Goal: Transaction & Acquisition: Purchase product/service

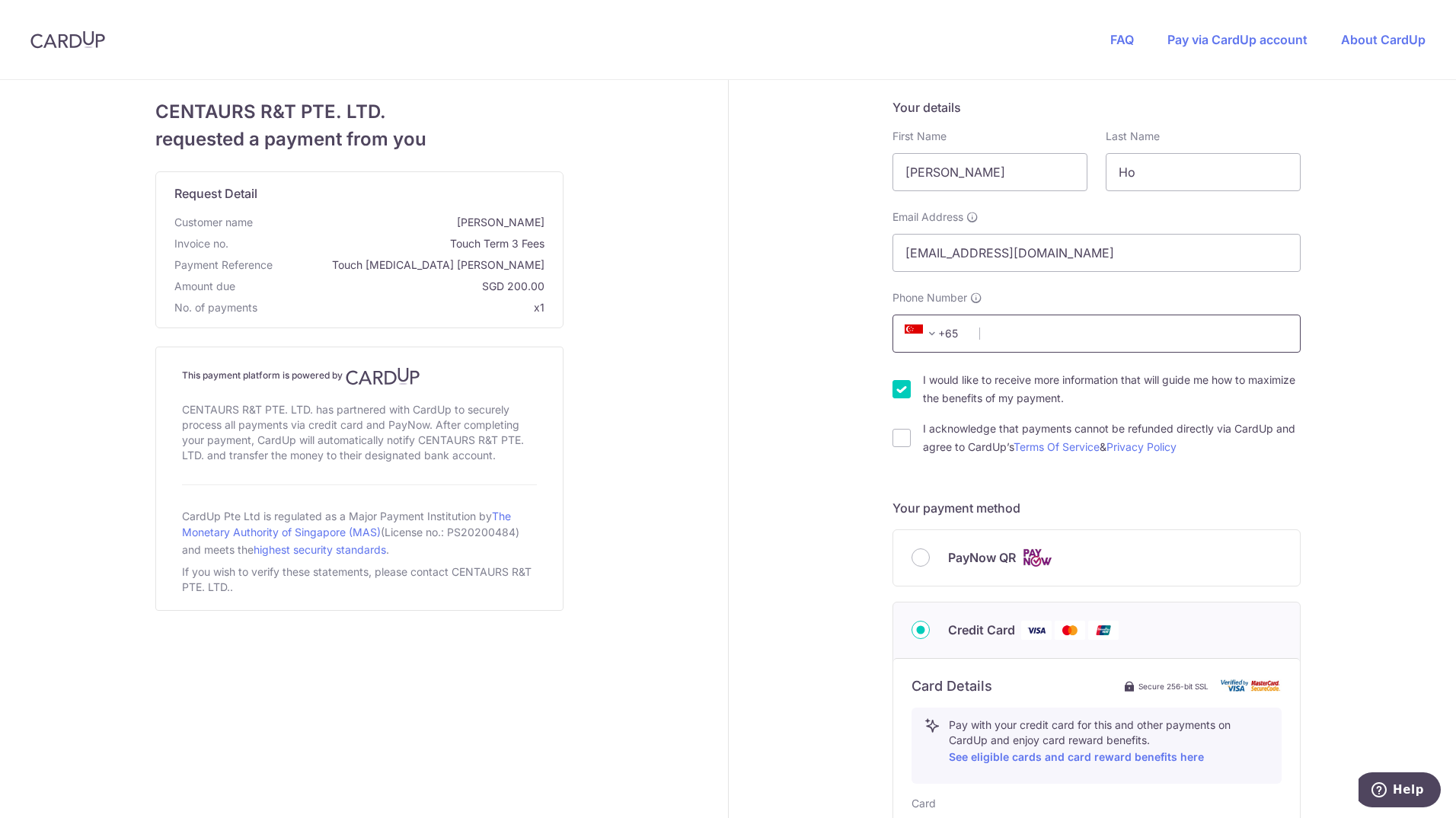
click at [1106, 350] on input "Phone Number" at bounding box center [1096, 334] width 408 height 38
type input "96957520"
click at [893, 438] on input "I acknowledge that payments cannot be refunded directly via CardUp and agree to…" at bounding box center [902, 437] width 18 height 18
checkbox input "true"
click at [916, 558] on input "PayNow QR" at bounding box center [921, 557] width 18 height 18
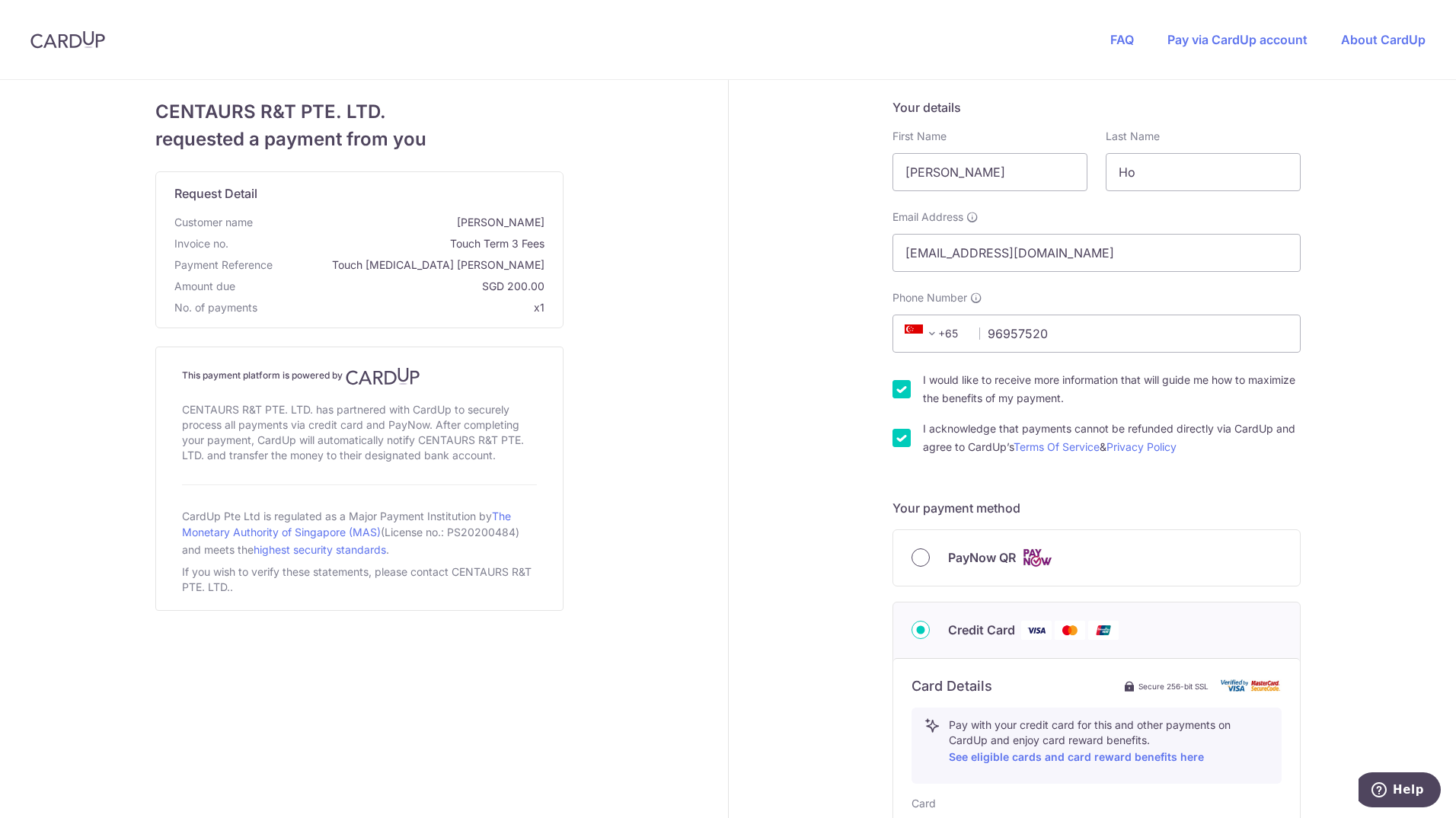
radio input "true"
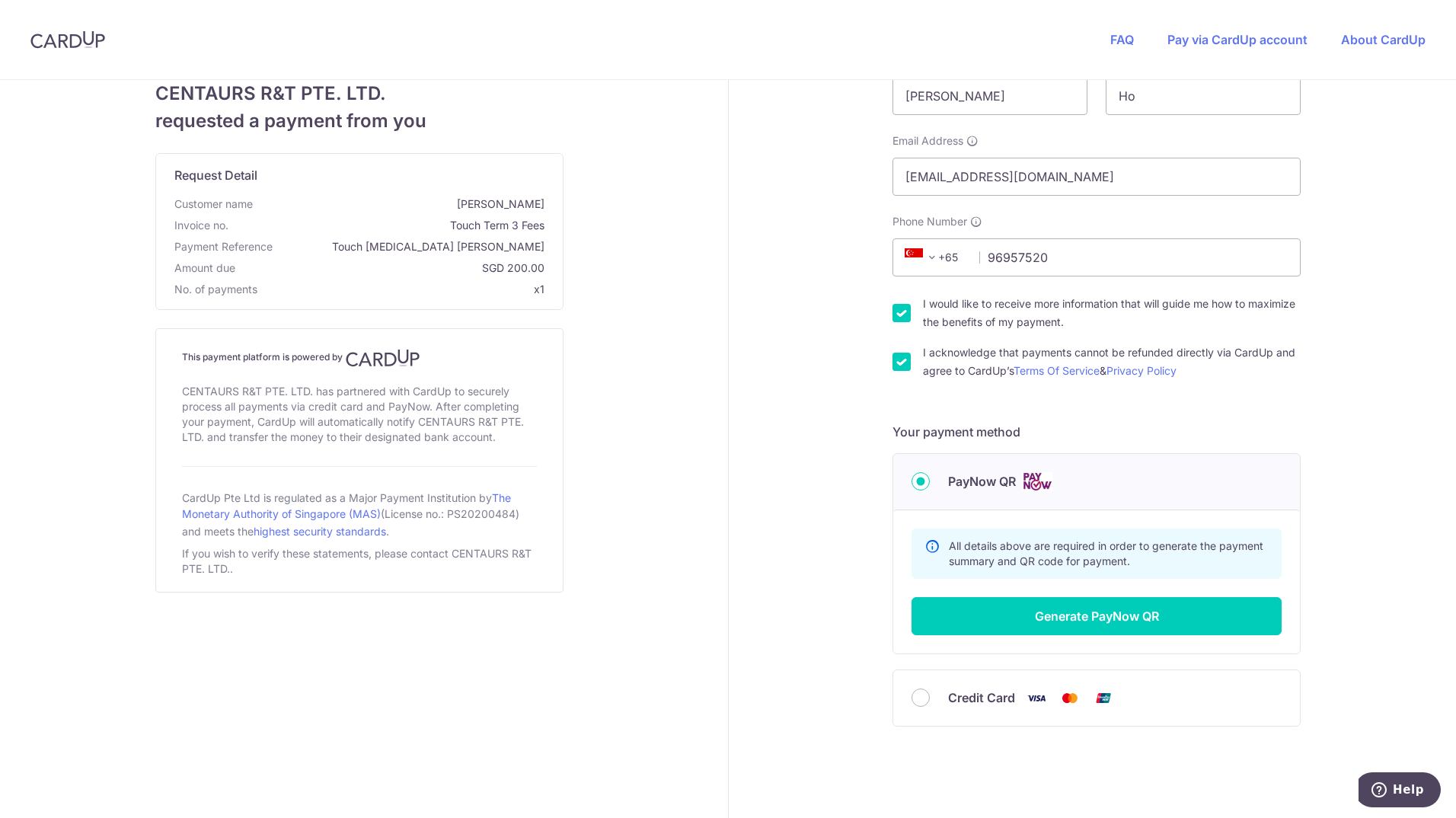
scroll to position [114, 0]
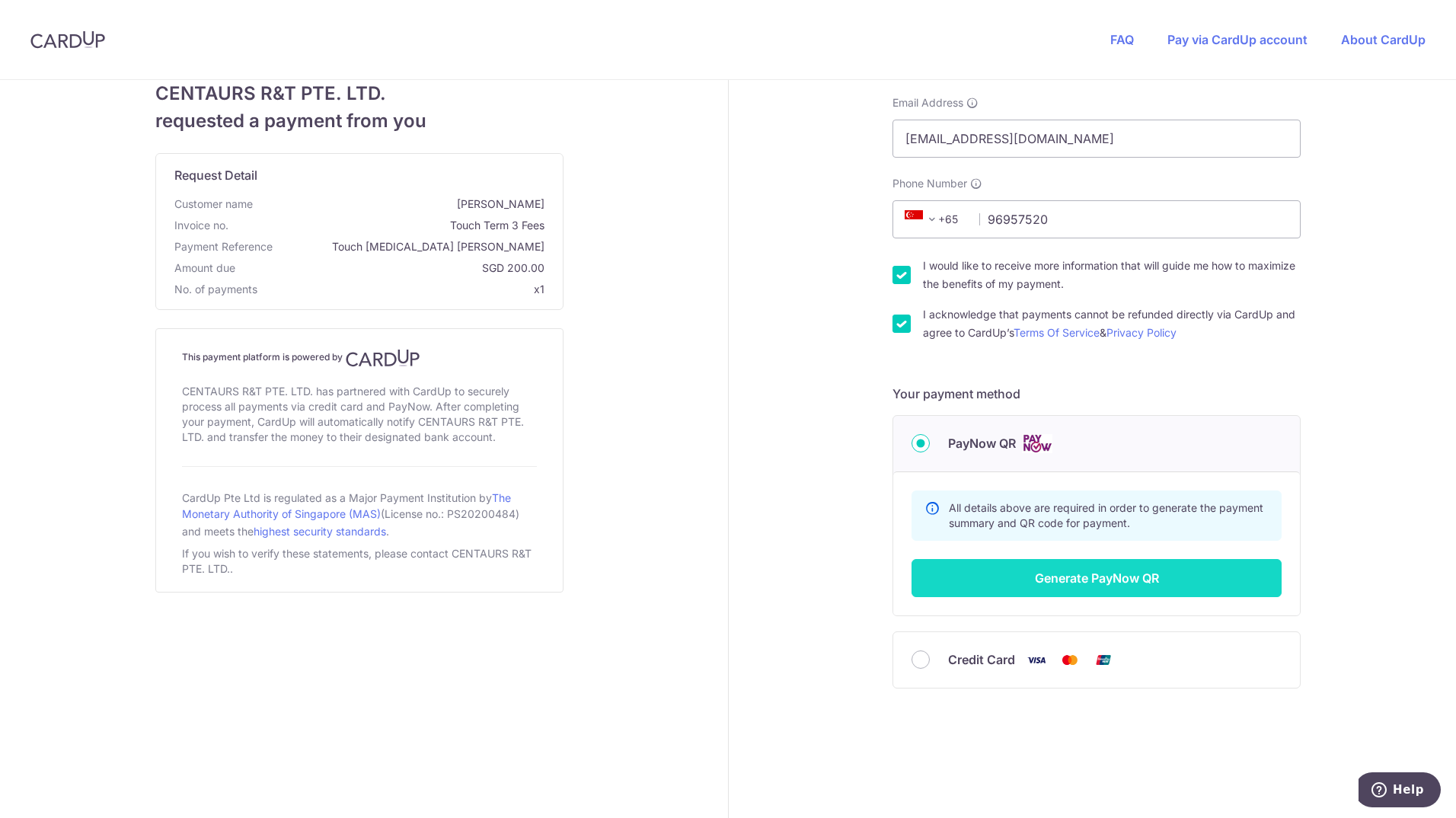
click at [1064, 578] on button "Generate PayNow QR" at bounding box center [1096, 578] width 370 height 38
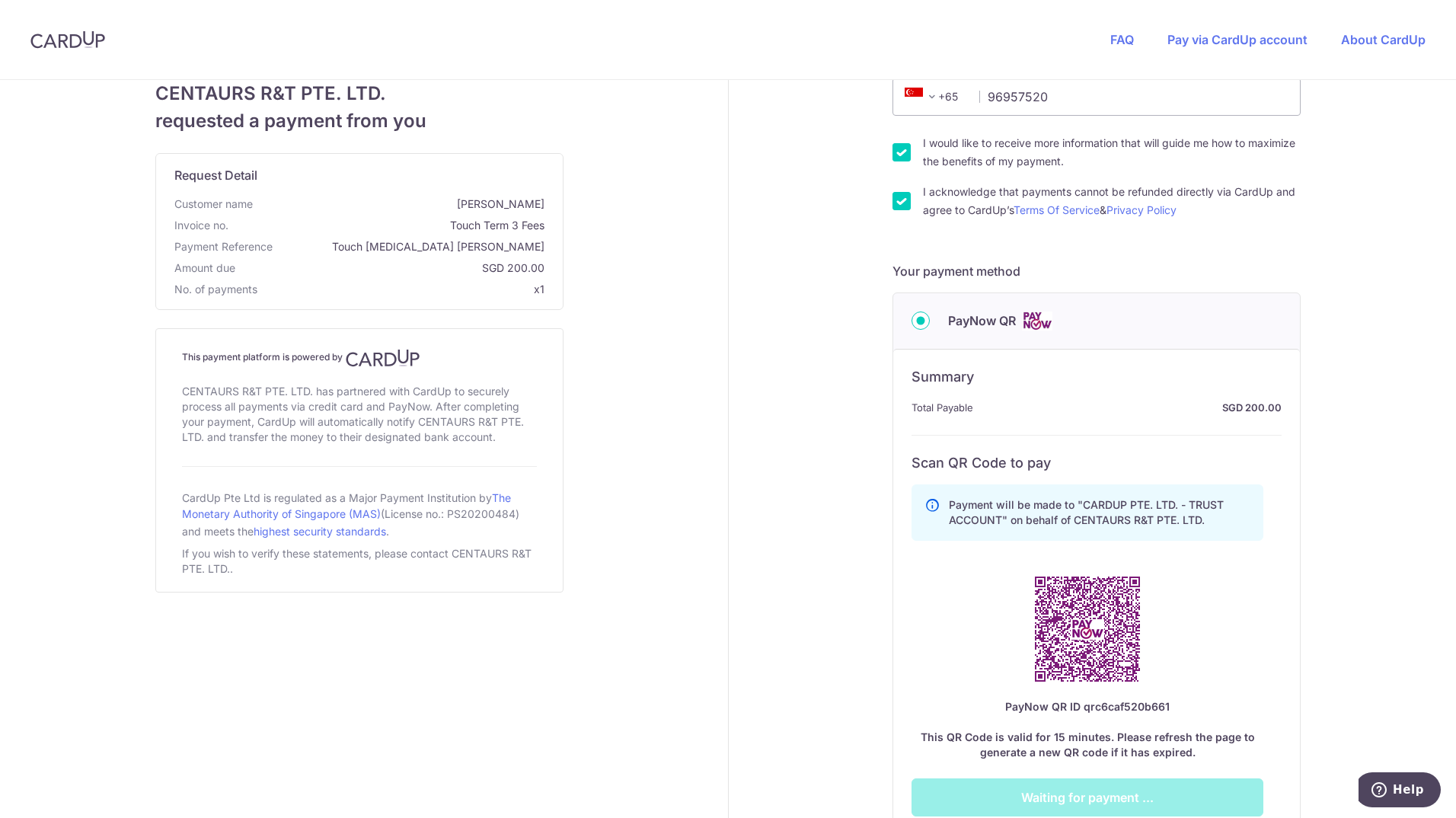
scroll to position [343, 0]
